Goal: Check status: Check status

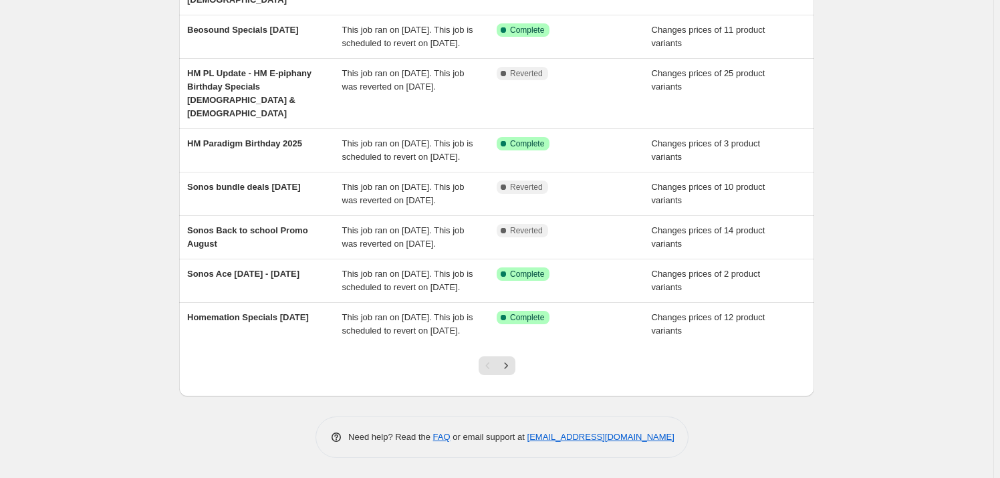
scroll to position [304, 0]
click at [506, 372] on icon "Next" at bounding box center [506, 365] width 13 height 13
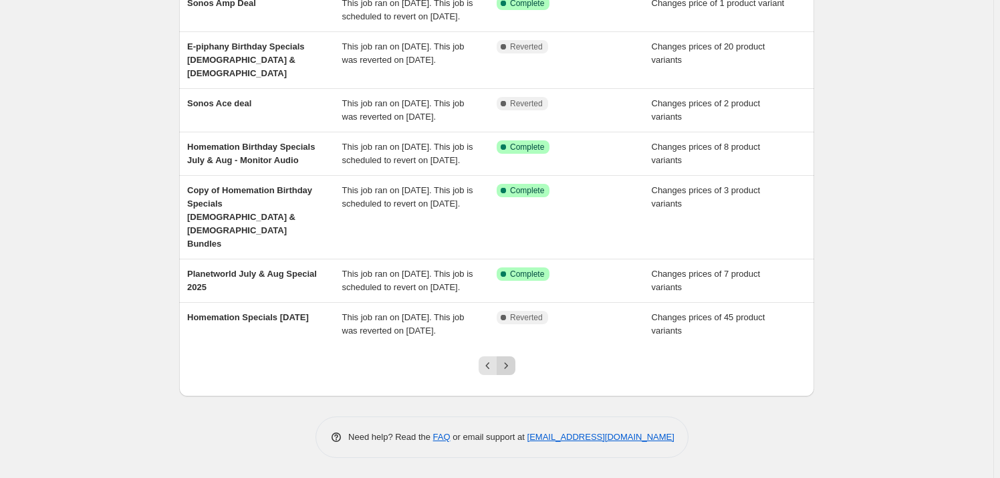
click at [516, 375] on button "Next" at bounding box center [506, 365] width 19 height 19
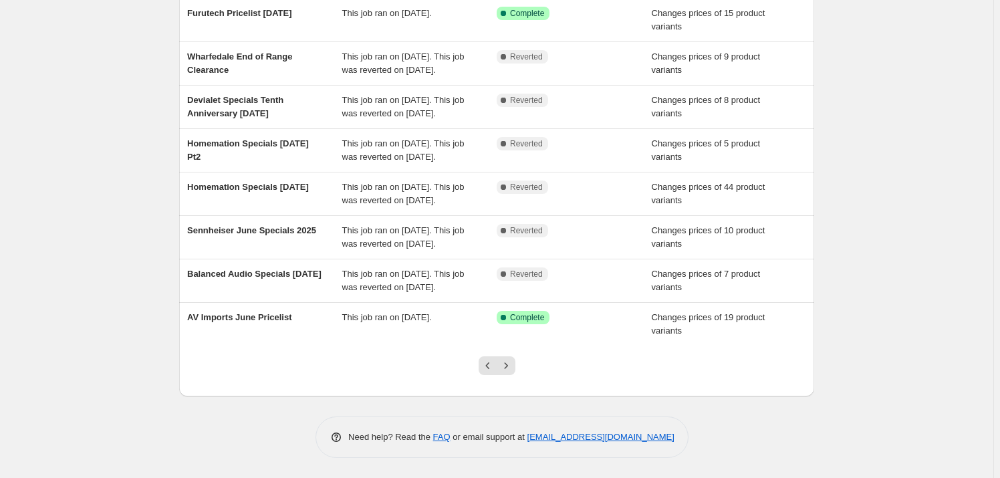
scroll to position [243, 0]
click at [490, 370] on icon "Previous" at bounding box center [487, 365] width 13 height 13
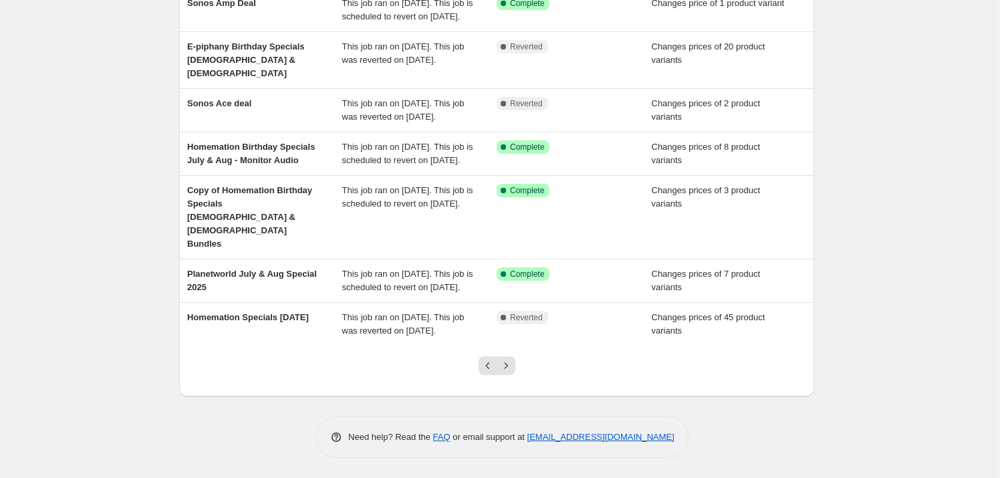
scroll to position [304, 0]
click at [508, 368] on icon "Next" at bounding box center [505, 365] width 3 height 6
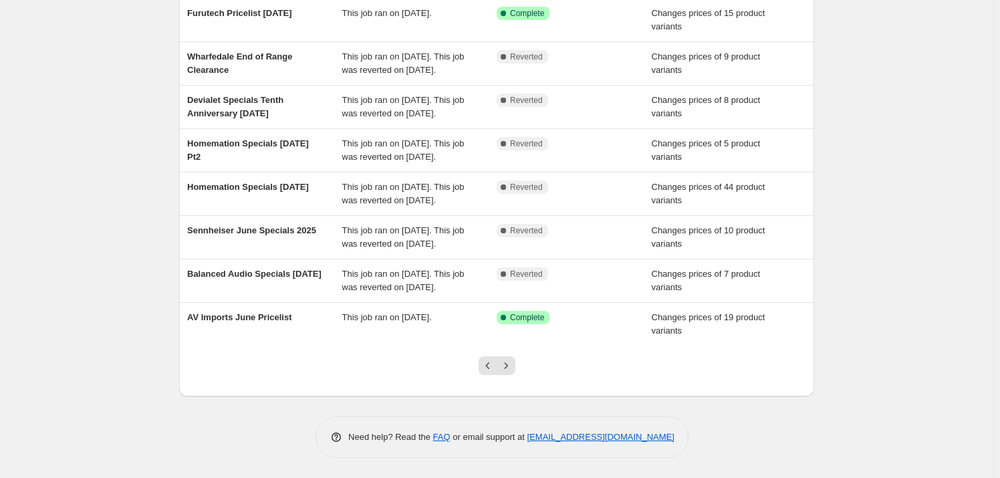
scroll to position [243, 0]
click at [508, 372] on icon "Next" at bounding box center [506, 365] width 13 height 13
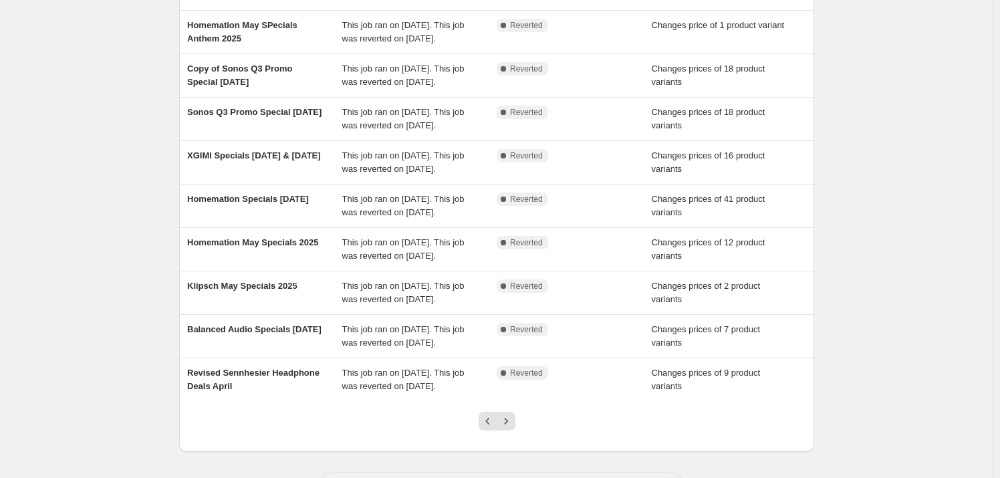
scroll to position [222, 0]
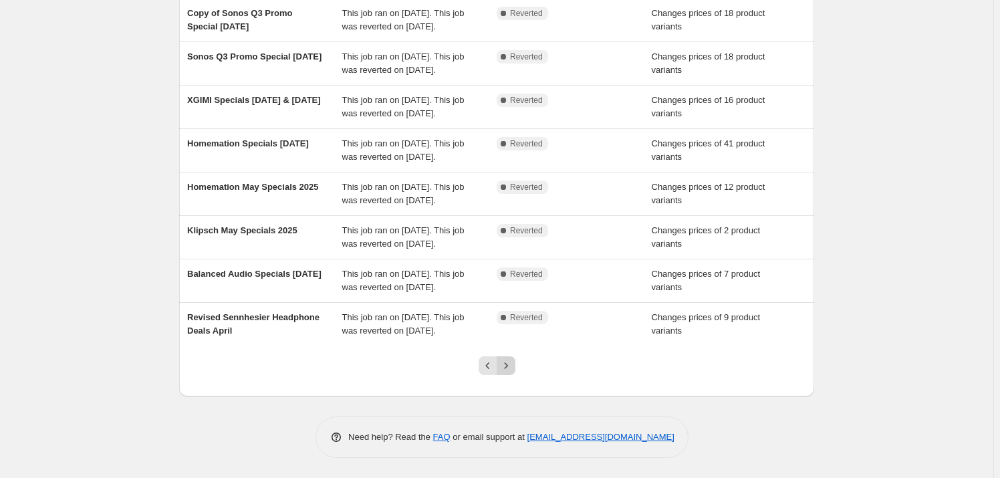
click at [508, 363] on icon "Next" at bounding box center [506, 365] width 13 height 13
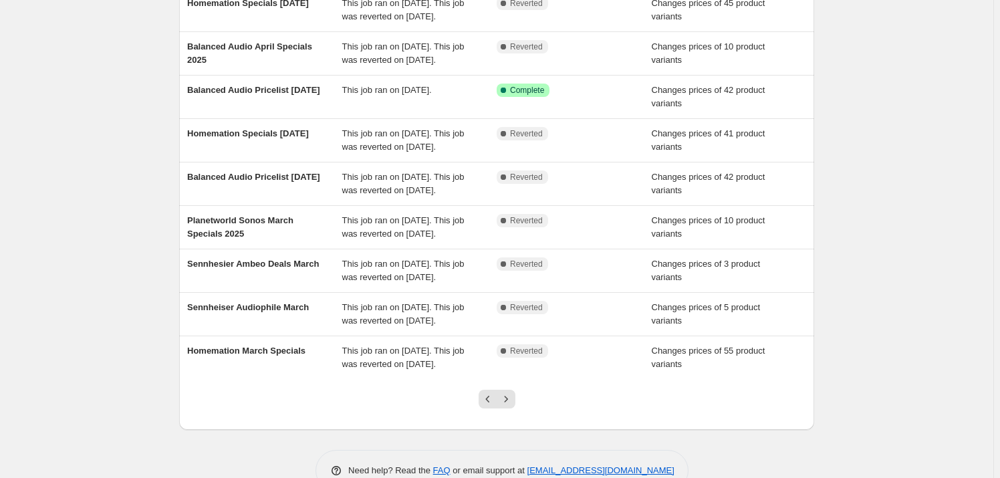
scroll to position [182, 0]
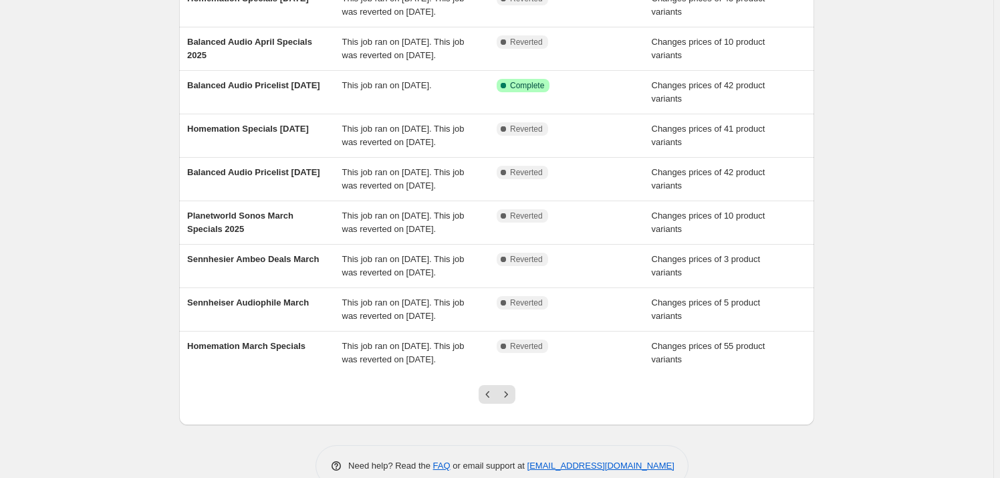
drag, startPoint x: 318, startPoint y: 90, endPoint x: 857, endPoint y: 254, distance: 562.9
click at [857, 253] on div "NA Bulk Price Editor. This page is ready NA Bulk Price Editor Add new price [ME…" at bounding box center [497, 162] width 994 height 689
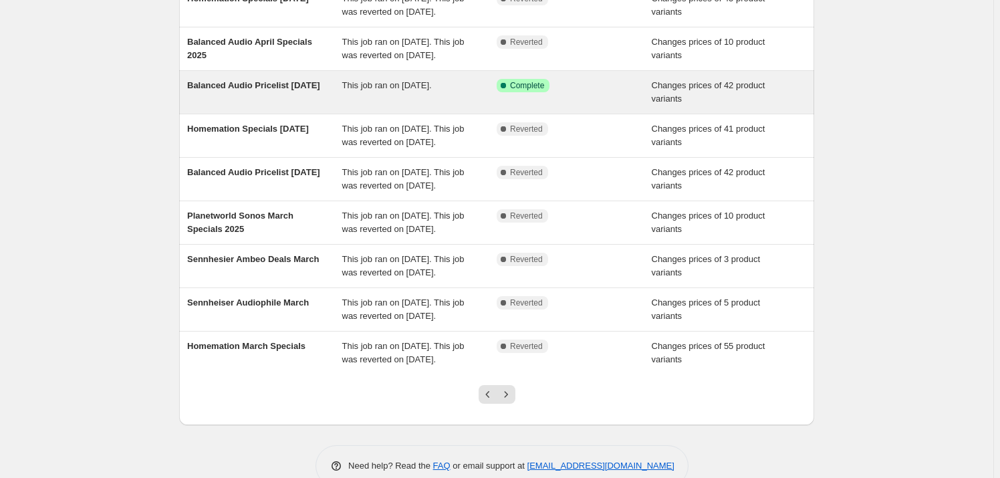
click at [386, 85] on span "This job ran on [DATE]." at bounding box center [387, 85] width 90 height 10
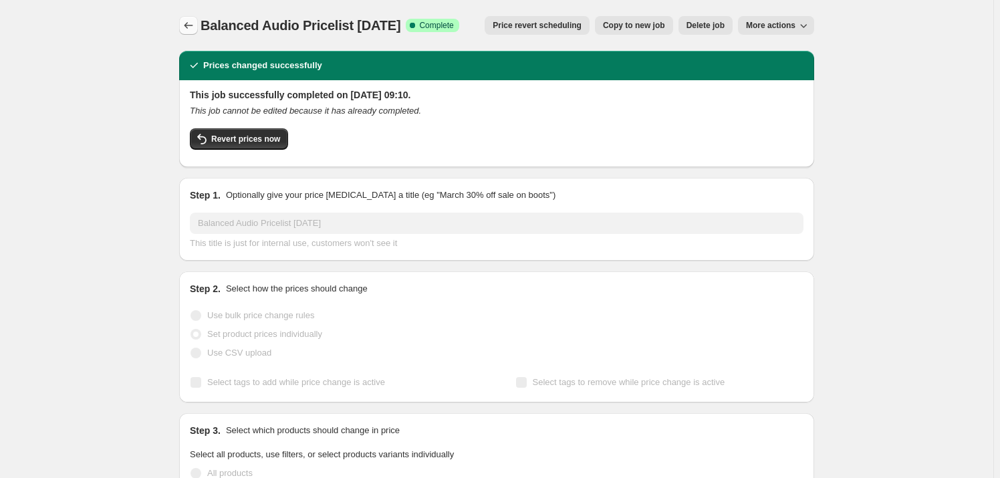
click at [187, 24] on icon "Price change jobs" at bounding box center [188, 25] width 13 height 13
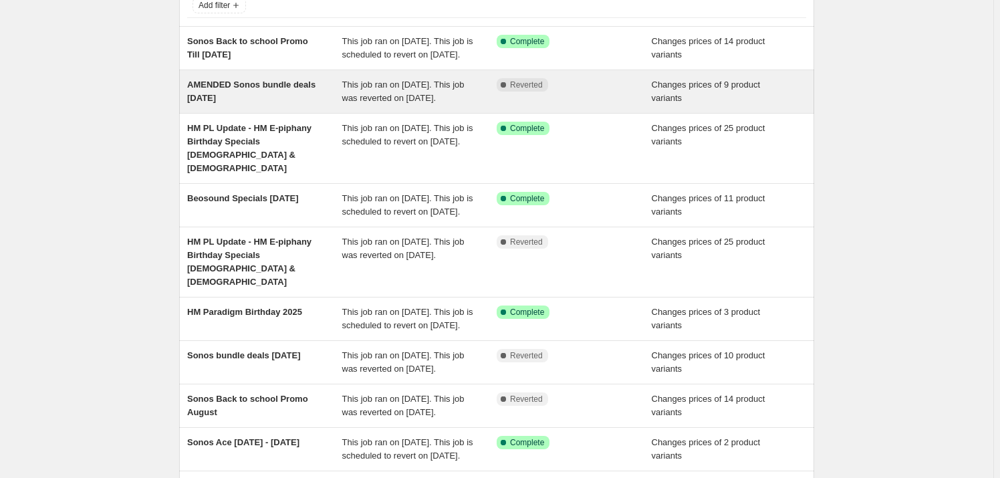
scroll to position [304, 0]
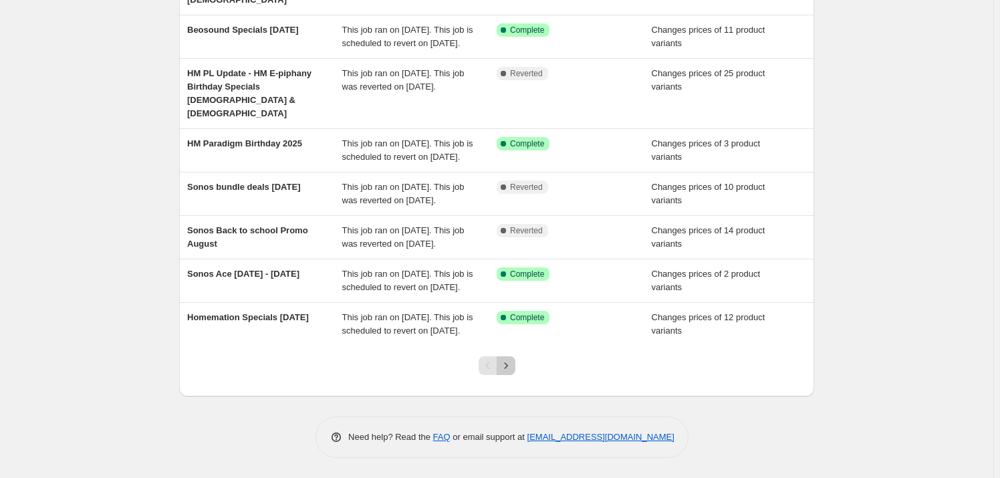
click at [510, 372] on icon "Next" at bounding box center [506, 365] width 13 height 13
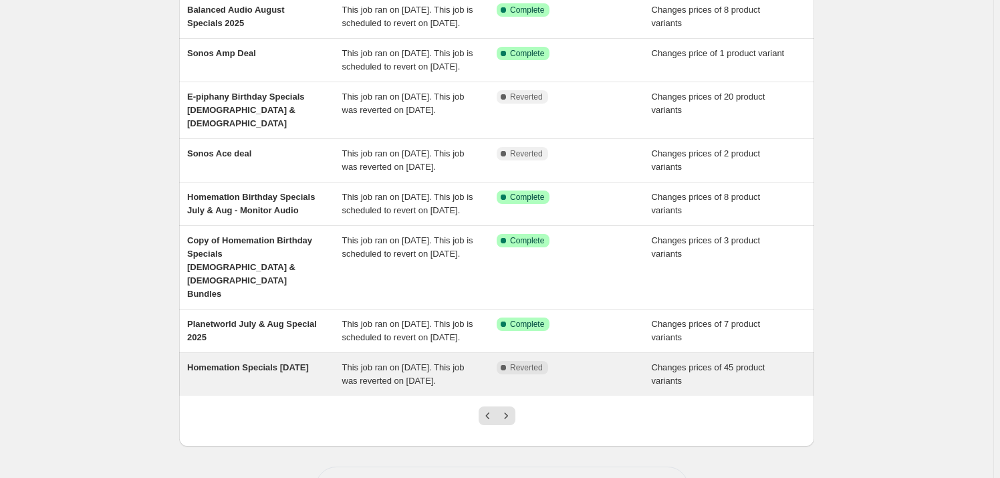
scroll to position [243, 0]
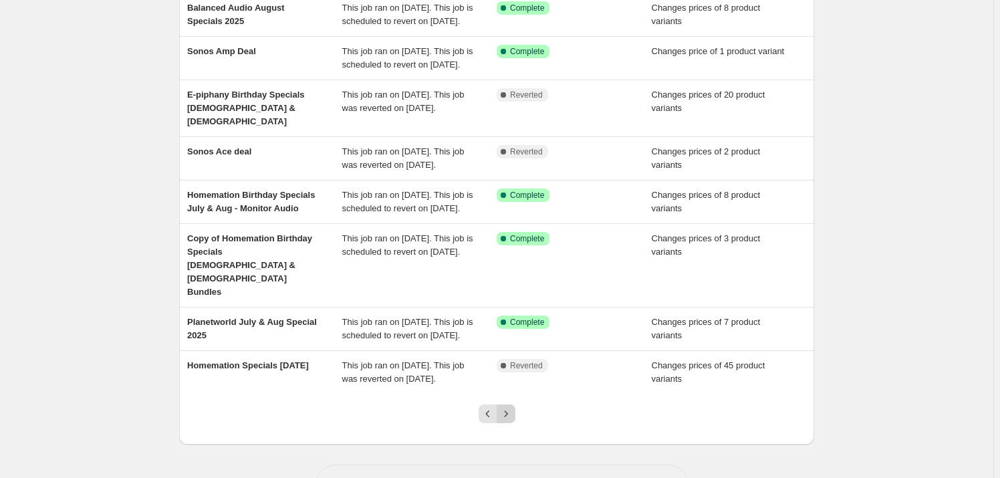
click at [506, 423] on button "Next" at bounding box center [506, 414] width 19 height 19
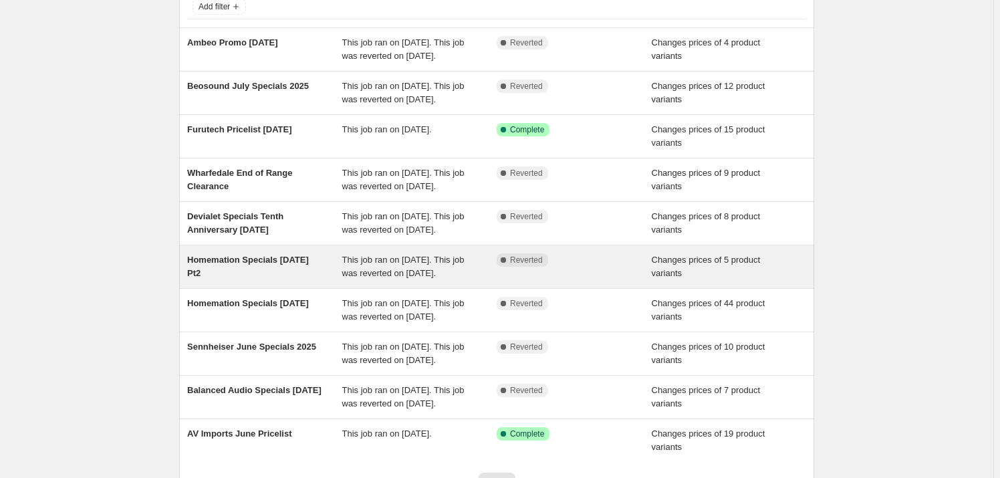
scroll to position [249, 0]
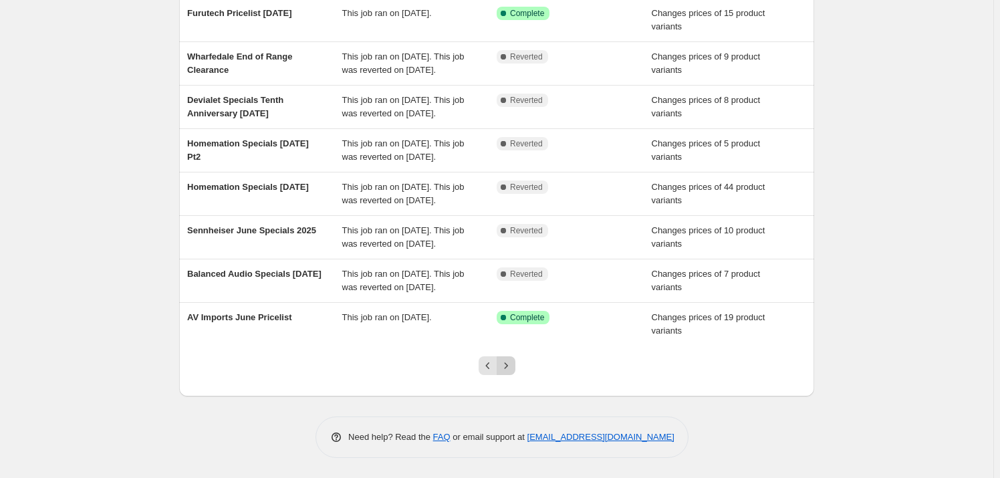
click at [506, 374] on button "Next" at bounding box center [506, 365] width 19 height 19
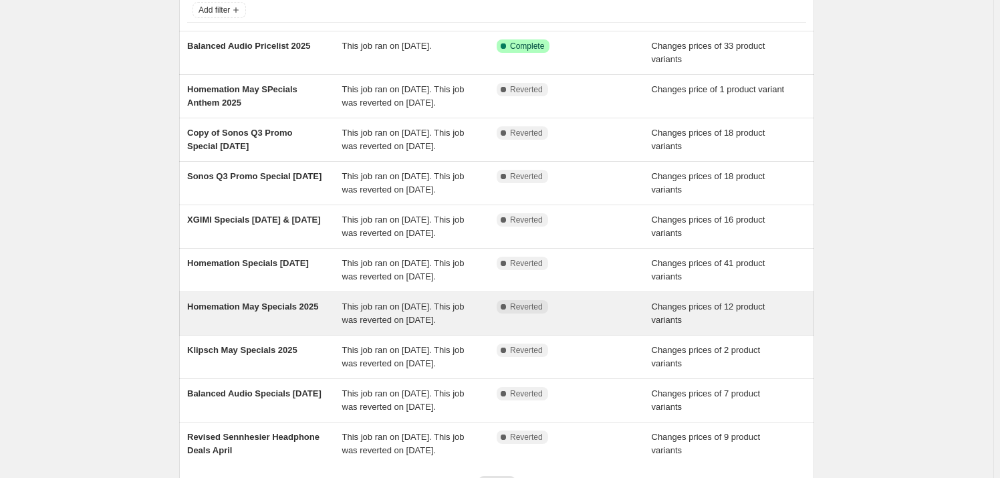
scroll to position [222, 0]
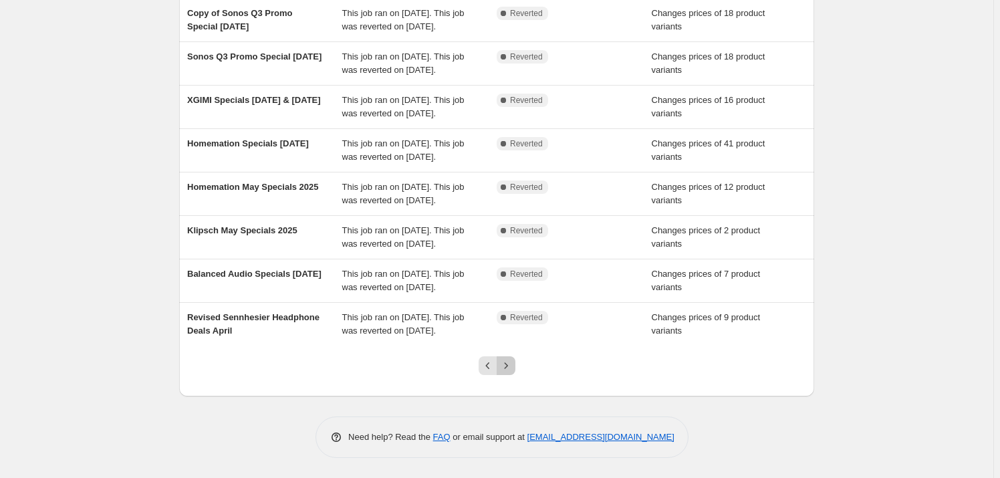
click at [508, 372] on icon "Next" at bounding box center [506, 365] width 13 height 13
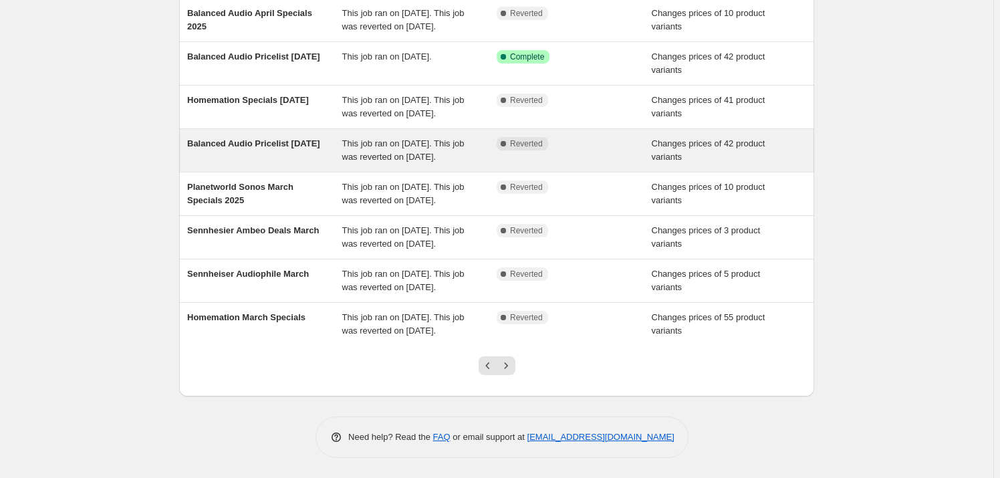
scroll to position [249, 0]
click at [510, 366] on icon "Next" at bounding box center [506, 365] width 13 height 13
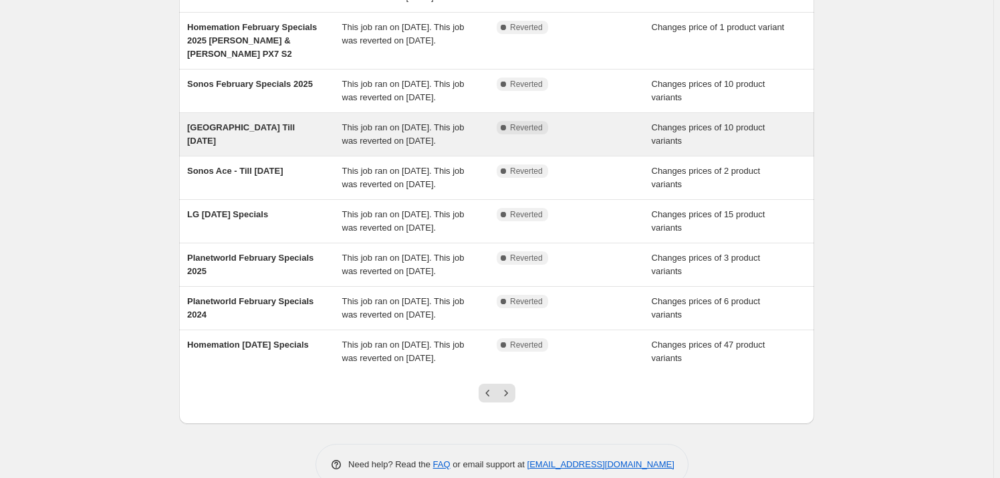
scroll to position [329, 0]
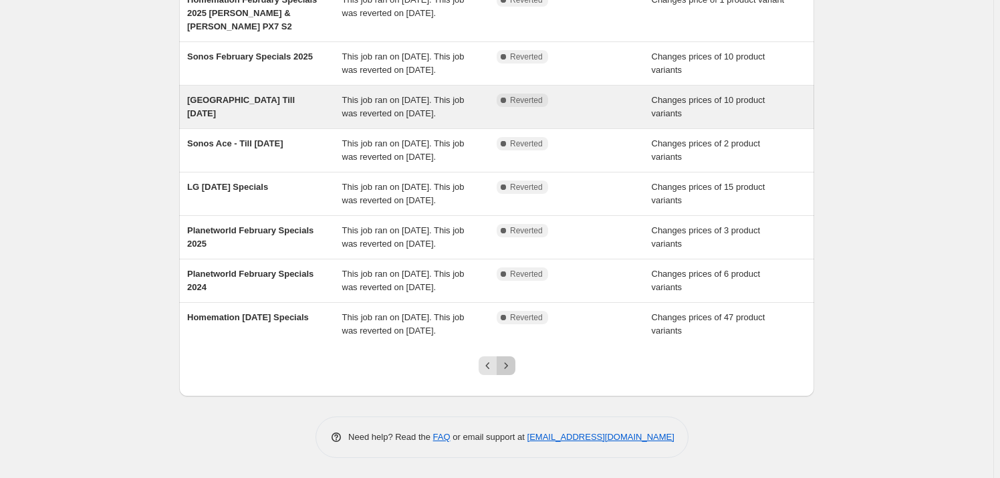
click at [512, 365] on icon "Next" at bounding box center [506, 365] width 13 height 13
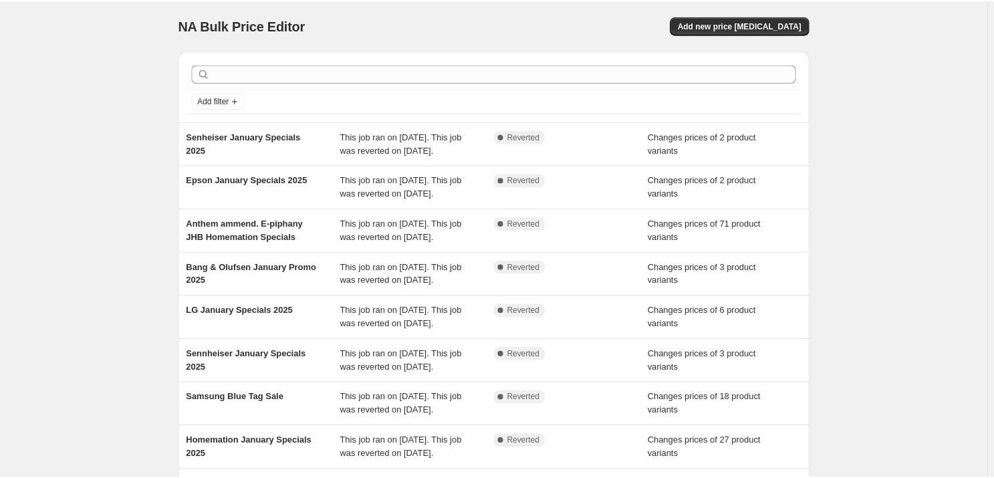
scroll to position [0, 0]
